Goal: Transaction & Acquisition: Purchase product/service

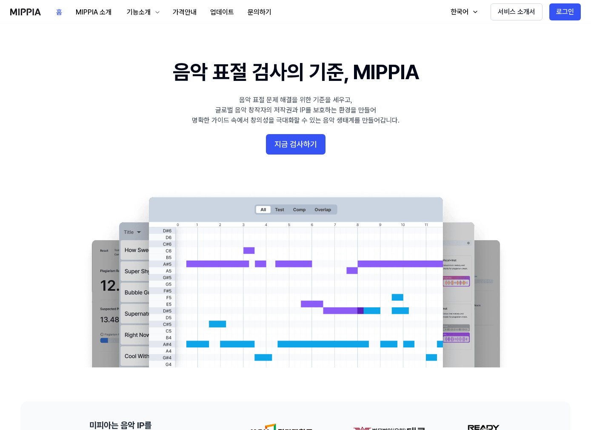
click at [399, 142] on 배너 "음악 표절 검사의 기준, MIPPIA 음악 표절 문제 해결을 위한 기준을 세우고, 글로벌 음악 창작자의 저작권과 IP를 보호하는 환경을 만들어…" at bounding box center [295, 213] width 591 height 310
click at [320, 152] on button "지금 검사하기" at bounding box center [296, 144] width 60 height 20
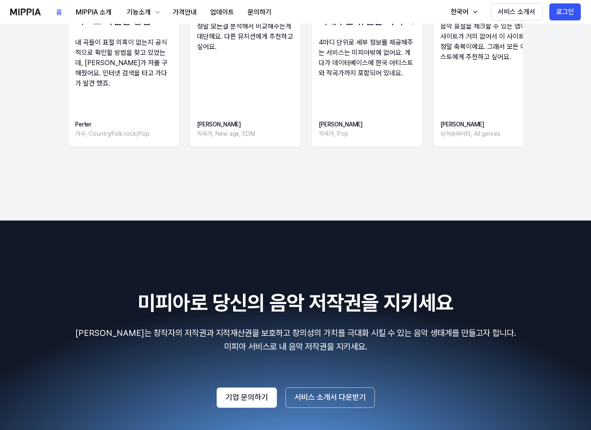
scroll to position [1396, 0]
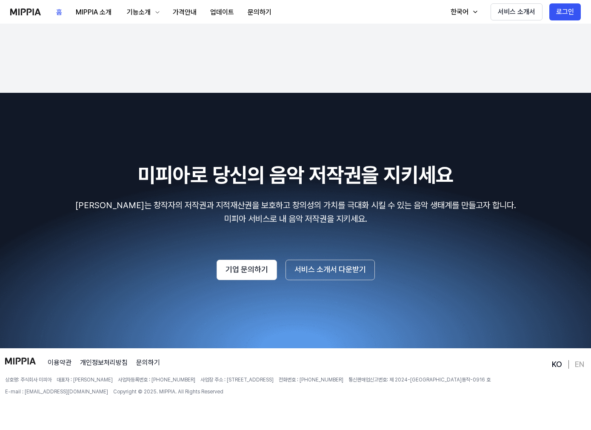
click at [387, 358] on div "이용약관 개인정보처리방침 문의하기 상호명: 주식회사 미피아 대표자 : 오찬호 사업자등록번호 : [PHONE_NUMBER] 사업장 주소 : [S…" at bounding box center [277, 394] width 545 height 72
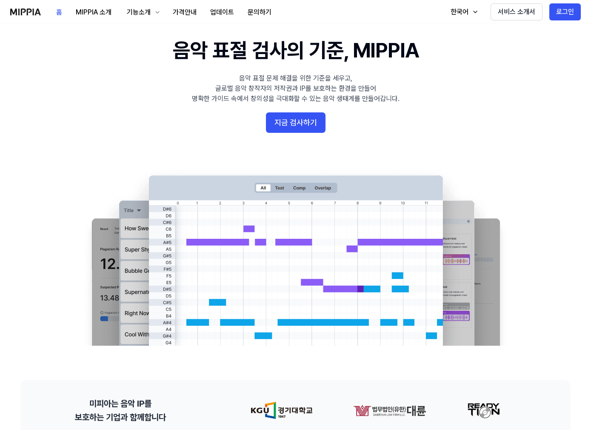
scroll to position [0, 0]
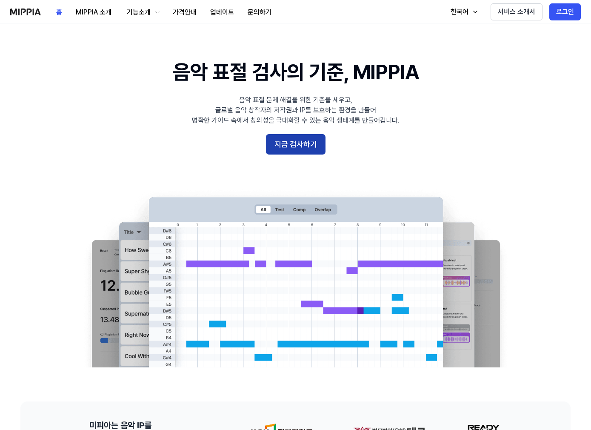
click at [299, 140] on button "지금 검사하기" at bounding box center [296, 144] width 60 height 20
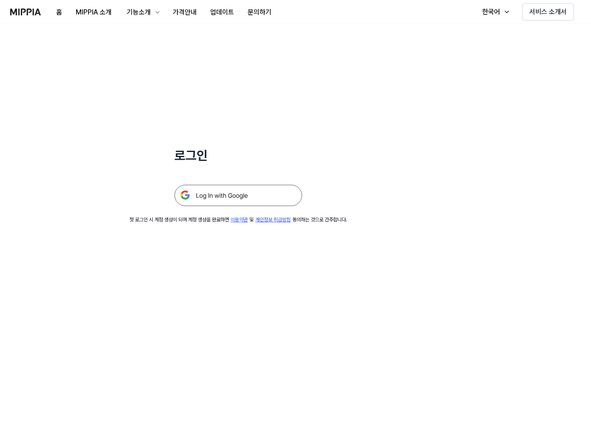
click at [328, 102] on div "로그인 첫 로그인 시 계정 생성이 되며 계정 생성을 완료하면 이용약관 및 개인정보 취급방침 동의하는 것으로 간주합니다." at bounding box center [238, 124] width 477 height 200
